Goal: Task Accomplishment & Management: Manage account settings

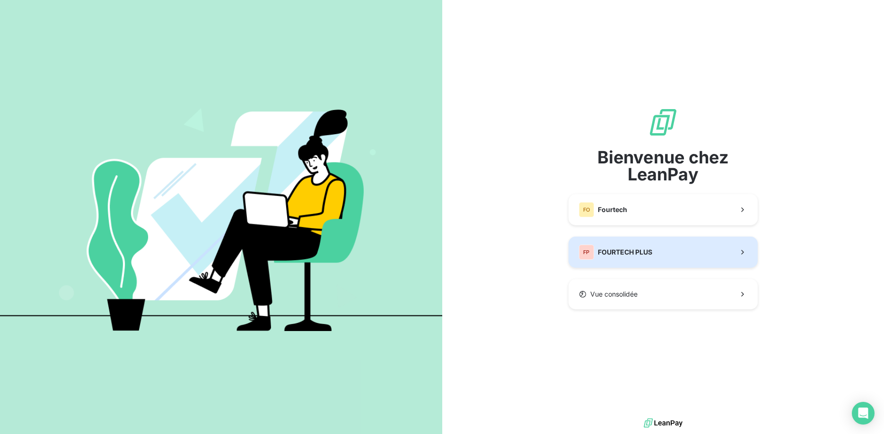
click at [639, 254] on span "FOURTECH PLUS" at bounding box center [625, 252] width 54 height 9
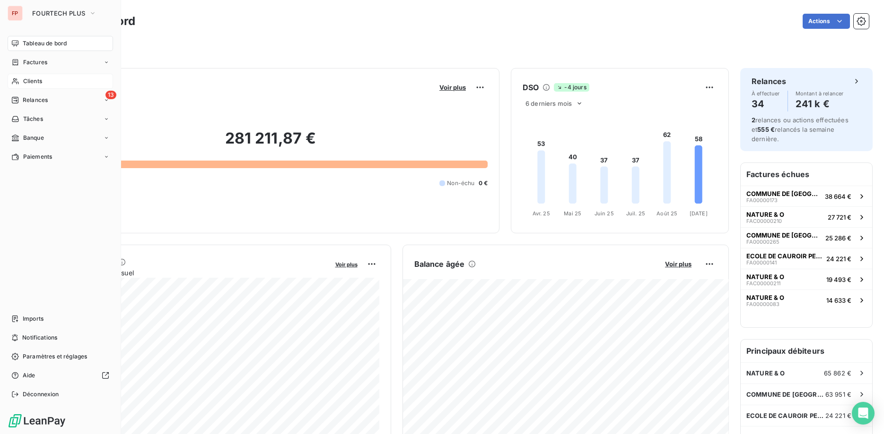
click at [27, 79] on span "Clients" at bounding box center [32, 81] width 19 height 9
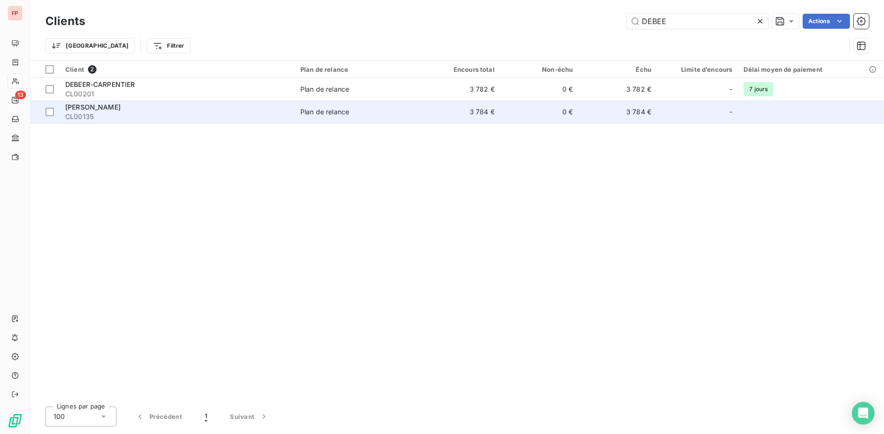
type input "DEBEE"
click at [254, 116] on span "CL00135" at bounding box center [177, 116] width 224 height 9
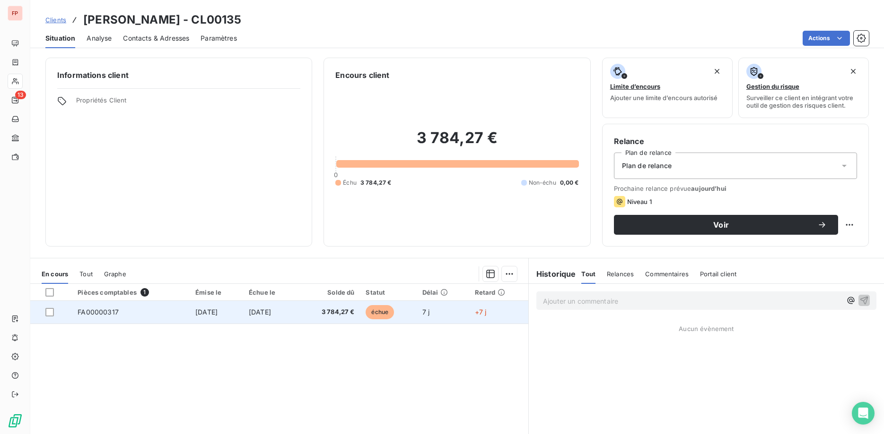
click at [292, 313] on td "[DATE]" at bounding box center [270, 312] width 54 height 23
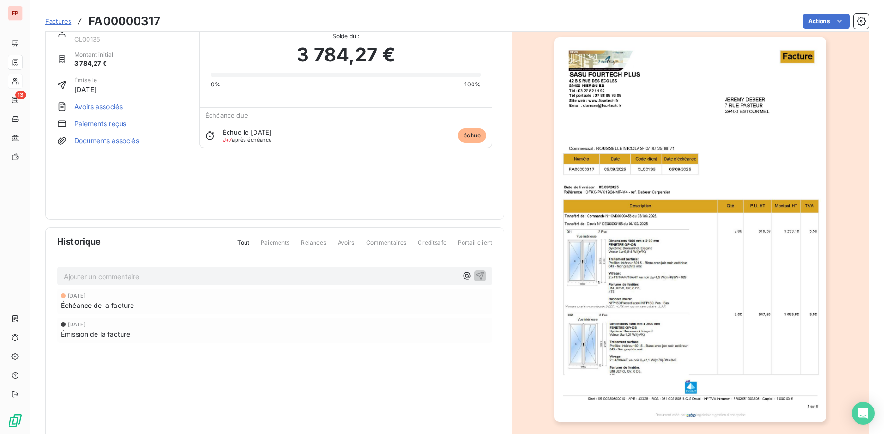
scroll to position [53, 0]
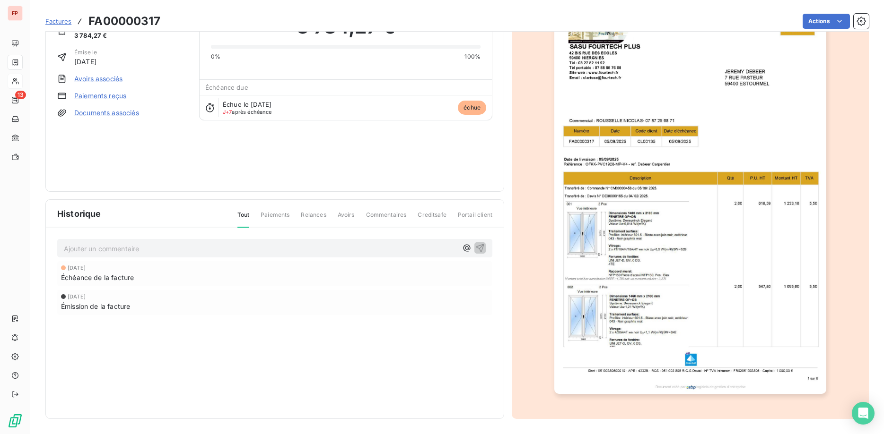
click at [682, 204] on img "button" at bounding box center [690, 201] width 272 height 385
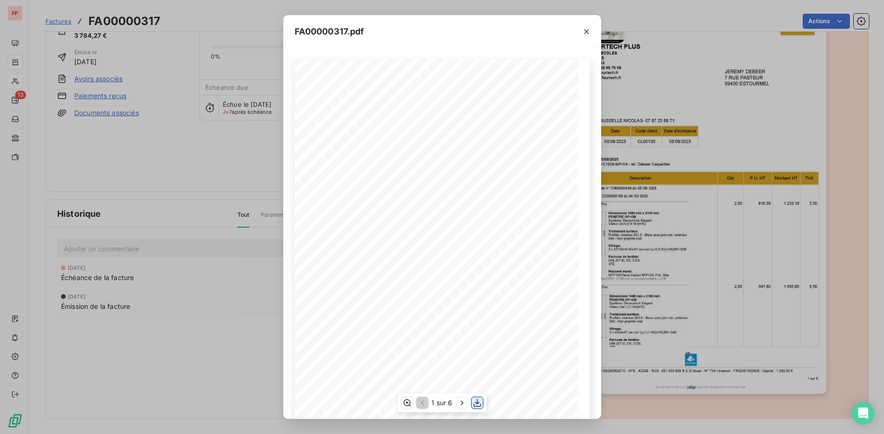
click at [477, 404] on icon "button" at bounding box center [477, 404] width 8 height 8
click at [587, 30] on icon "button" at bounding box center [586, 31] width 9 height 9
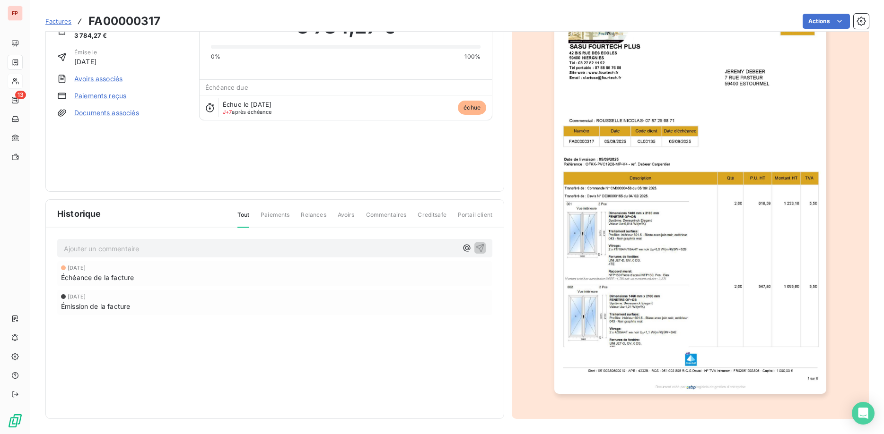
scroll to position [0, 0]
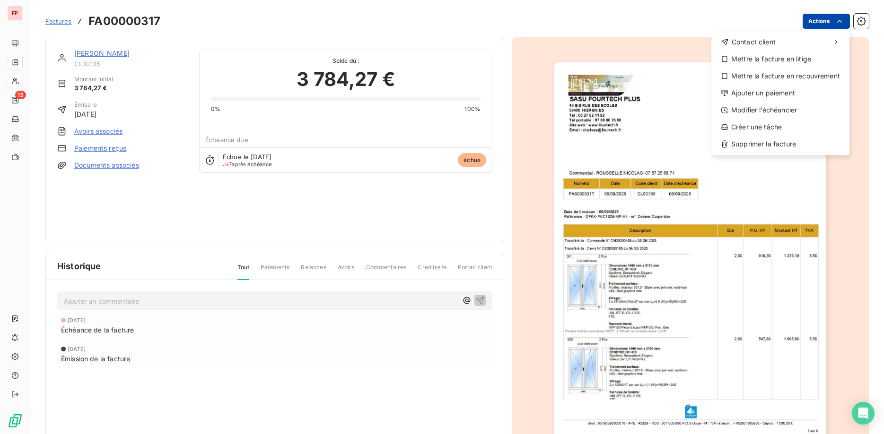
click at [823, 17] on html "FP 13 Factures FA00000317 Actions Contact client Mettre la facture en litige Me…" at bounding box center [442, 217] width 884 height 434
click at [776, 143] on div "Supprimer la facture" at bounding box center [780, 144] width 130 height 15
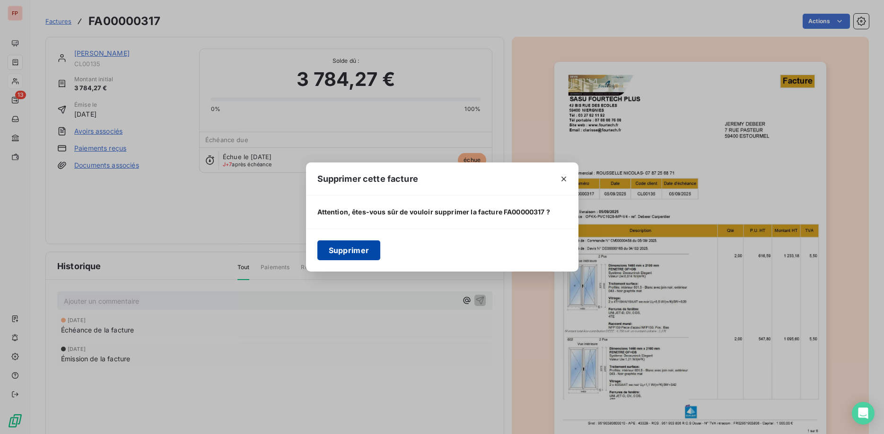
click at [358, 244] on button "Supprimer" at bounding box center [348, 251] width 63 height 20
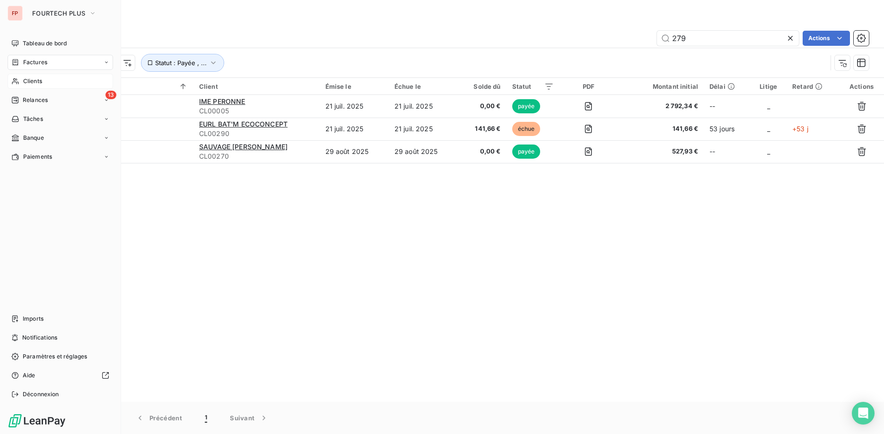
click at [39, 80] on span "Clients" at bounding box center [32, 81] width 19 height 9
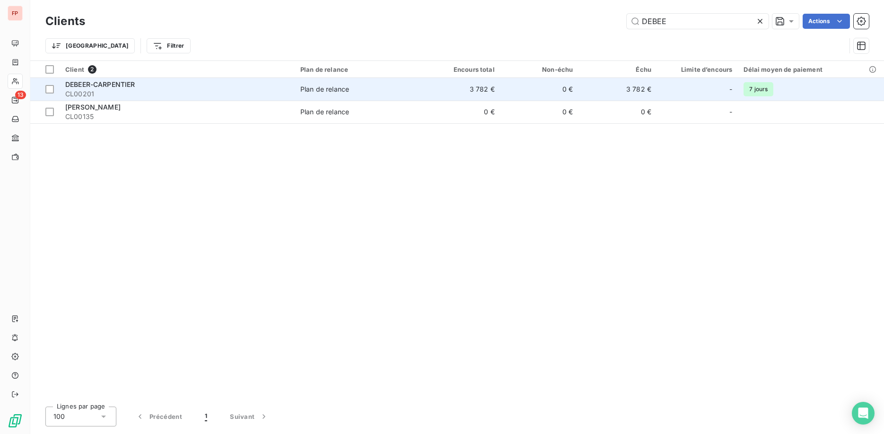
click at [183, 82] on div "DEBEER-CARPENTIER" at bounding box center [177, 84] width 224 height 9
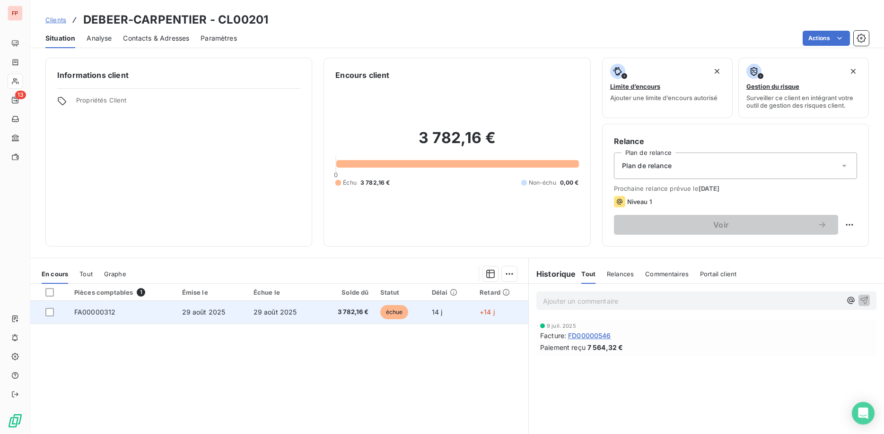
click at [294, 319] on td "29 août 2025" at bounding box center [283, 312] width 71 height 23
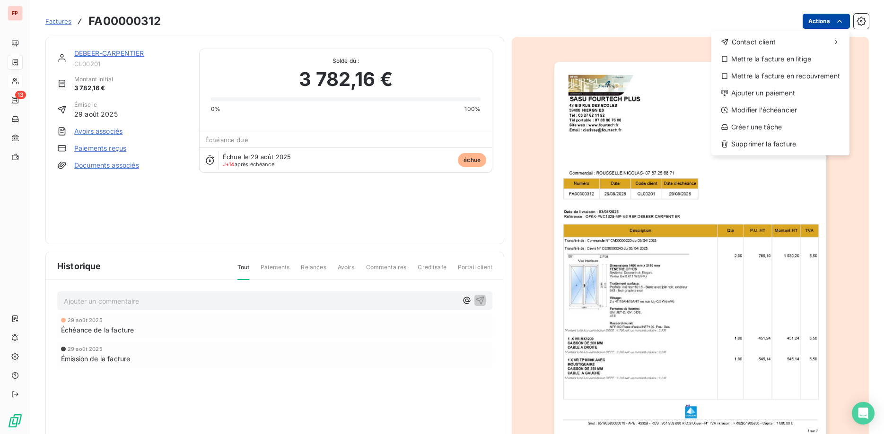
click at [834, 18] on html "FP 13 Factures FA00000312 Actions Contact client Mettre la facture en litige Me…" at bounding box center [442, 217] width 884 height 434
click at [773, 91] on div "Ajouter un paiement" at bounding box center [780, 93] width 130 height 15
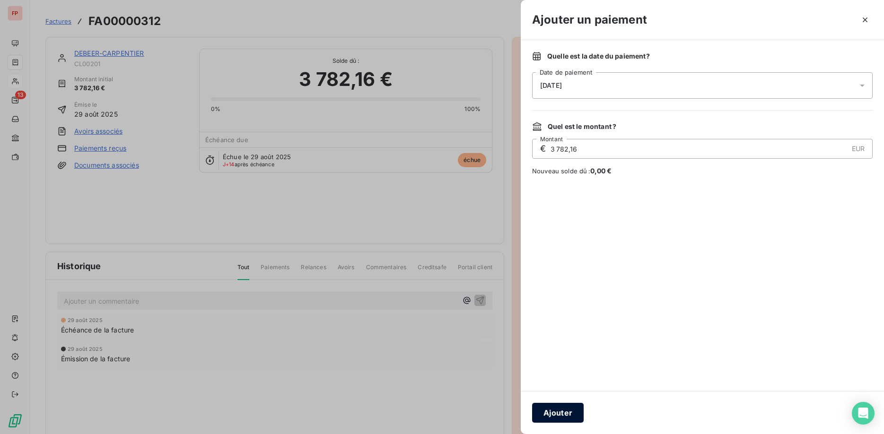
click at [564, 411] on button "Ajouter" at bounding box center [558, 413] width 52 height 20
